Goal: Check status: Check status

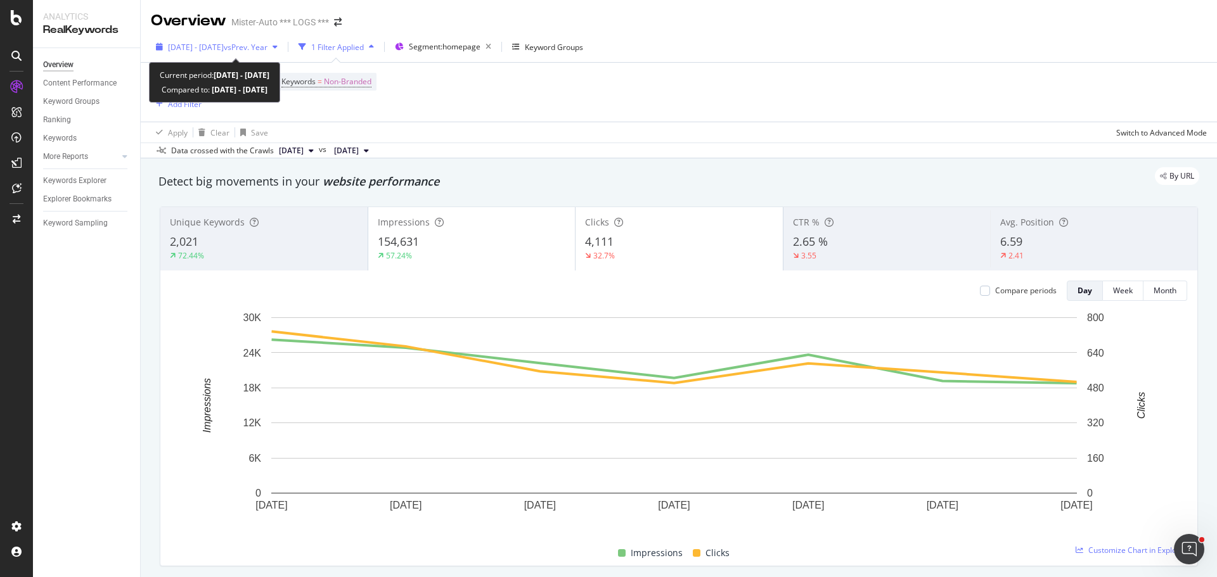
click at [196, 54] on div "[DATE] - [DATE] vs Prev. Year" at bounding box center [217, 46] width 132 height 19
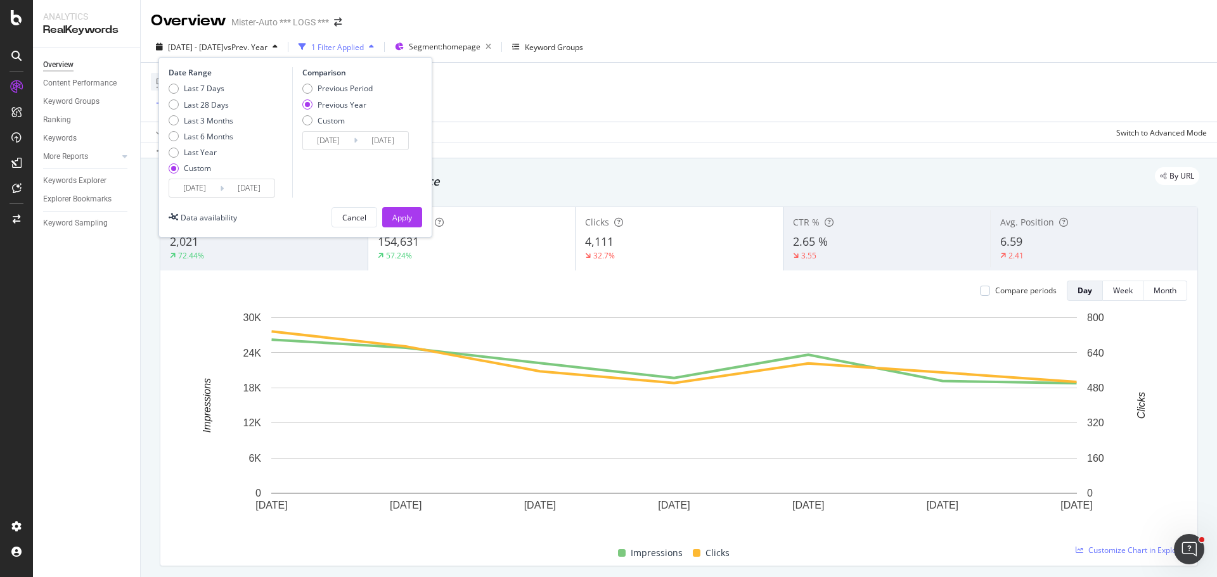
click at [207, 192] on input "[DATE]" at bounding box center [194, 188] width 51 height 18
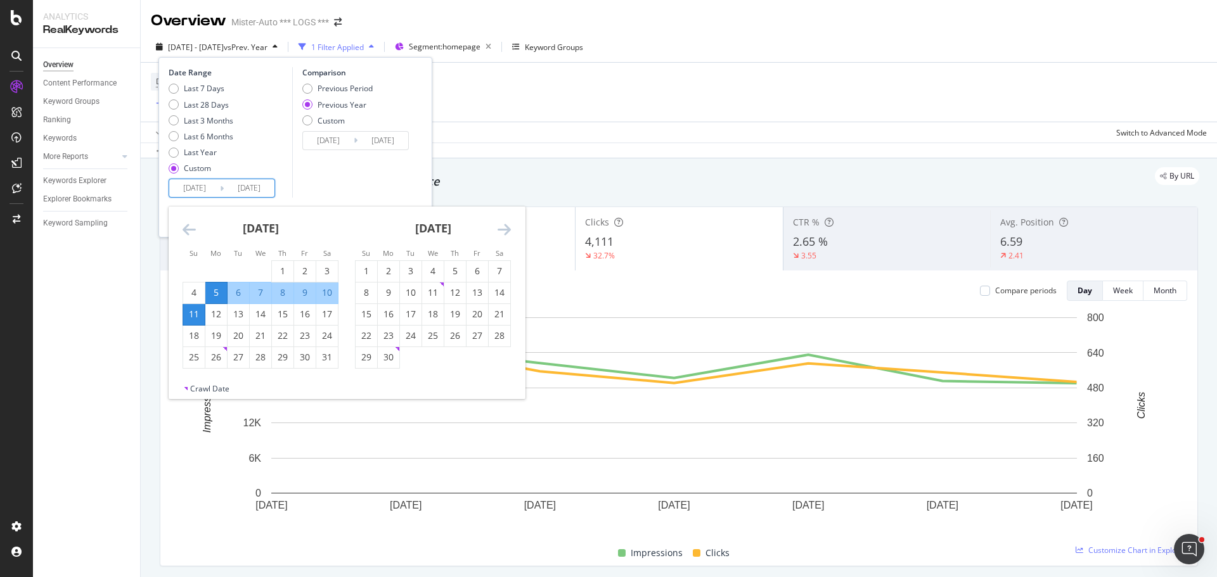
click at [509, 228] on icon "Move forward to switch to the next month." at bounding box center [504, 229] width 13 height 15
